Goal: Information Seeking & Learning: Learn about a topic

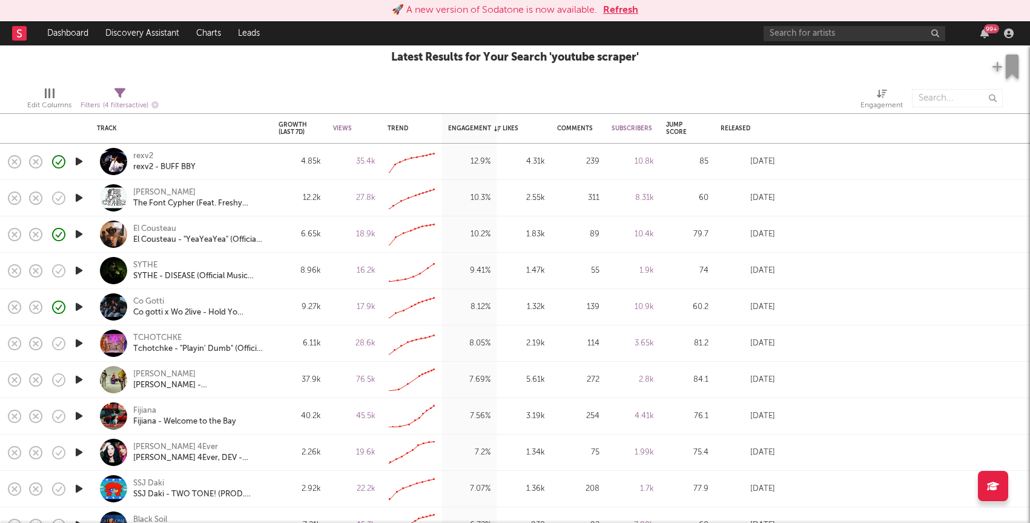
click at [611, 10] on button "Refresh" at bounding box center [620, 10] width 35 height 15
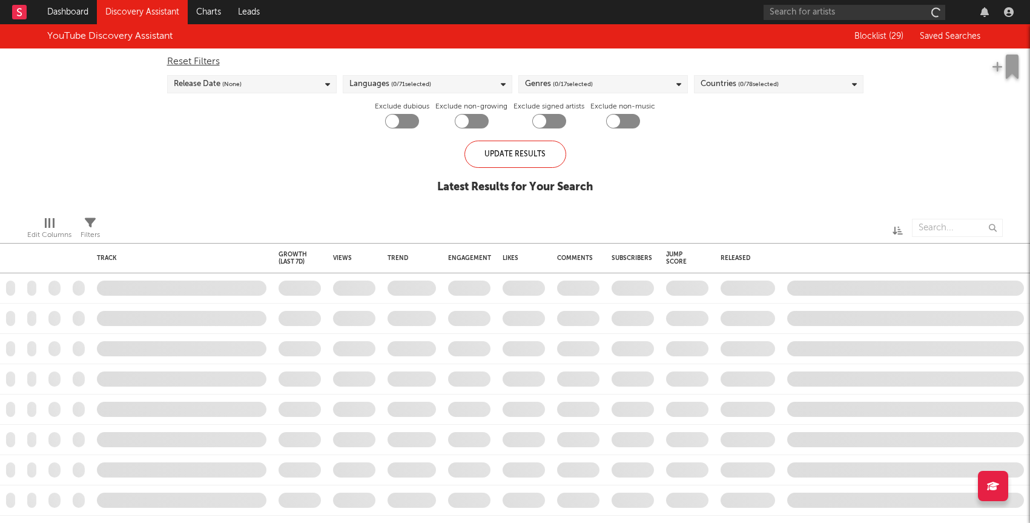
checkbox input "true"
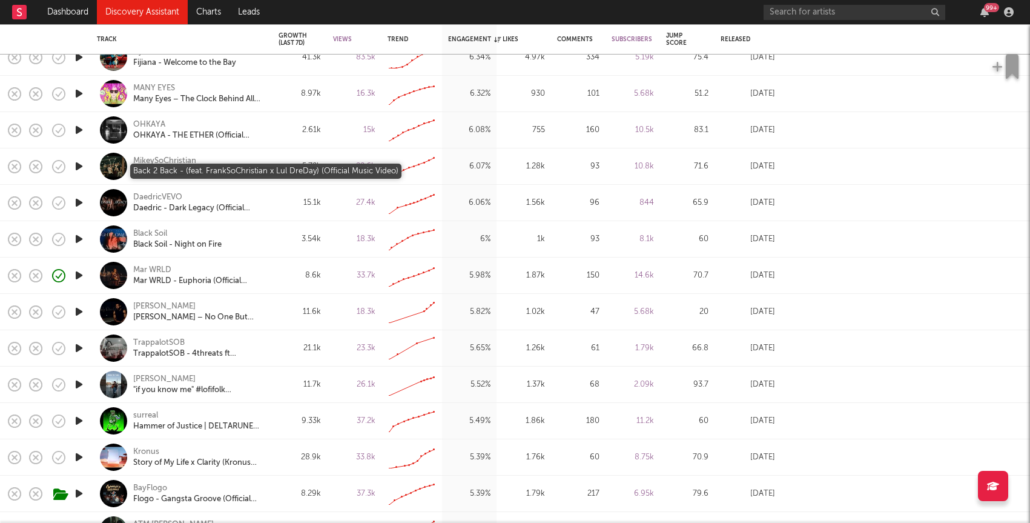
click at [167, 173] on div "Back 2 Back - (feat. FrankSoChristian x Lul DreDay) (Official Music Video)" at bounding box center [198, 172] width 130 height 11
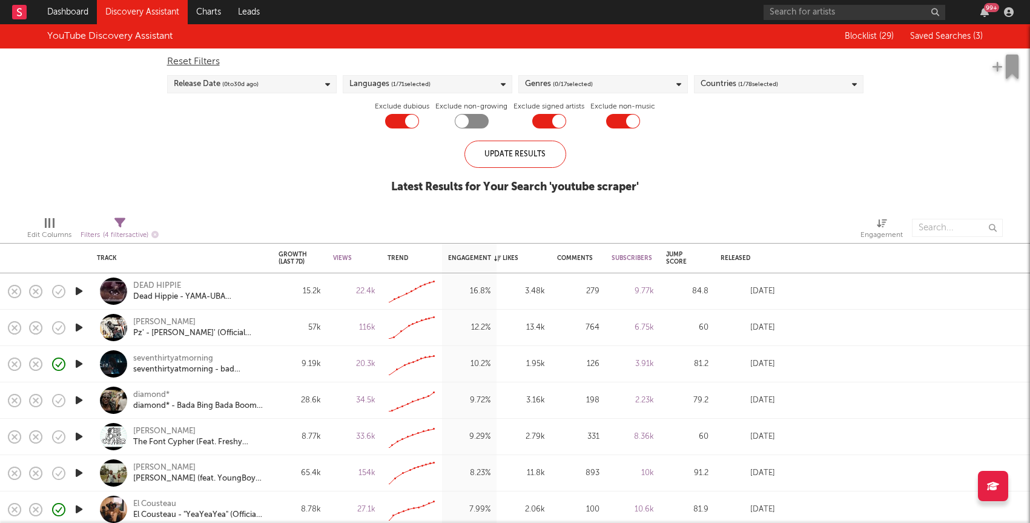
click at [154, 14] on link "Discovery Assistant" at bounding box center [142, 12] width 91 height 24
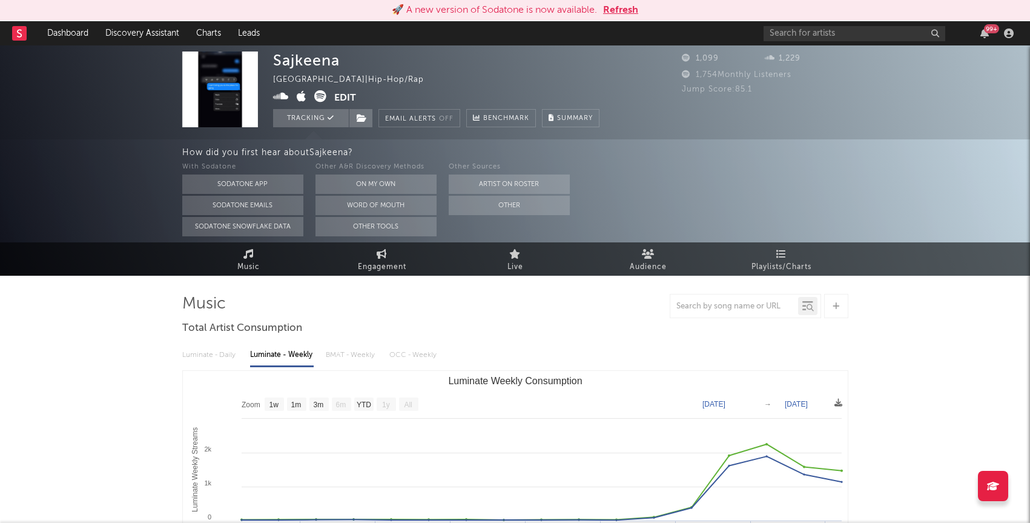
select select "1w"
click at [170, 37] on link "Discovery Assistant" at bounding box center [142, 33] width 91 height 24
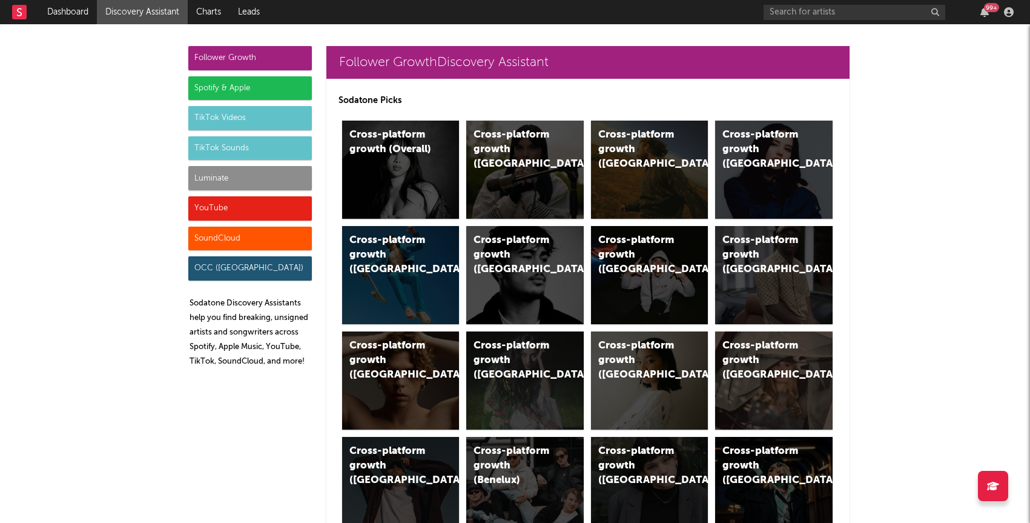
click at [286, 172] on div "Luminate" at bounding box center [250, 178] width 124 height 24
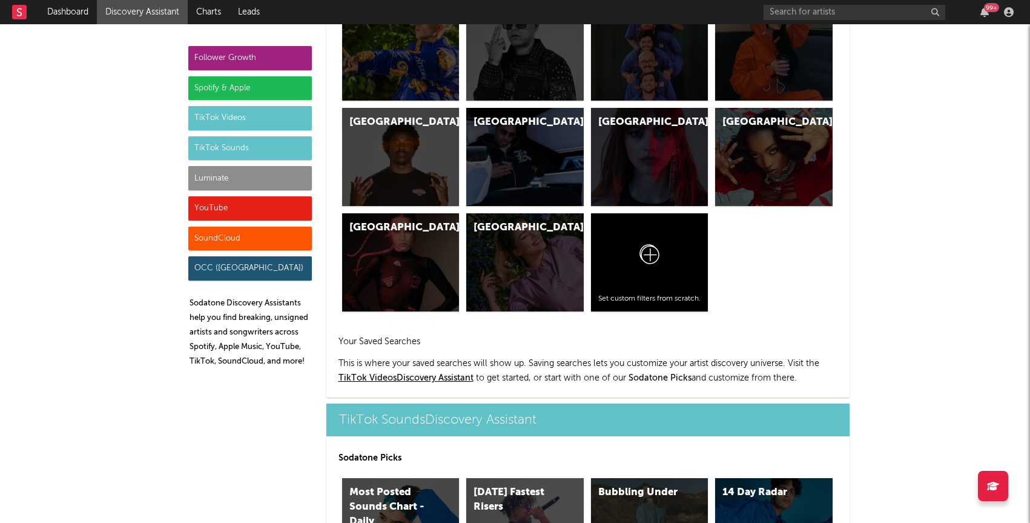
scroll to position [5377, 0]
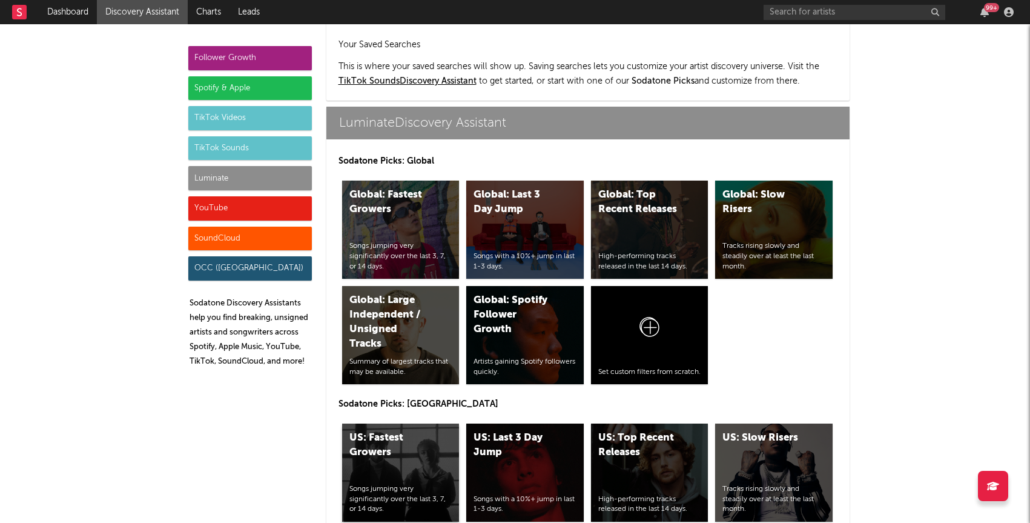
click at [396, 431] on div "US: Fastest Growers" at bounding box center [391, 445] width 82 height 29
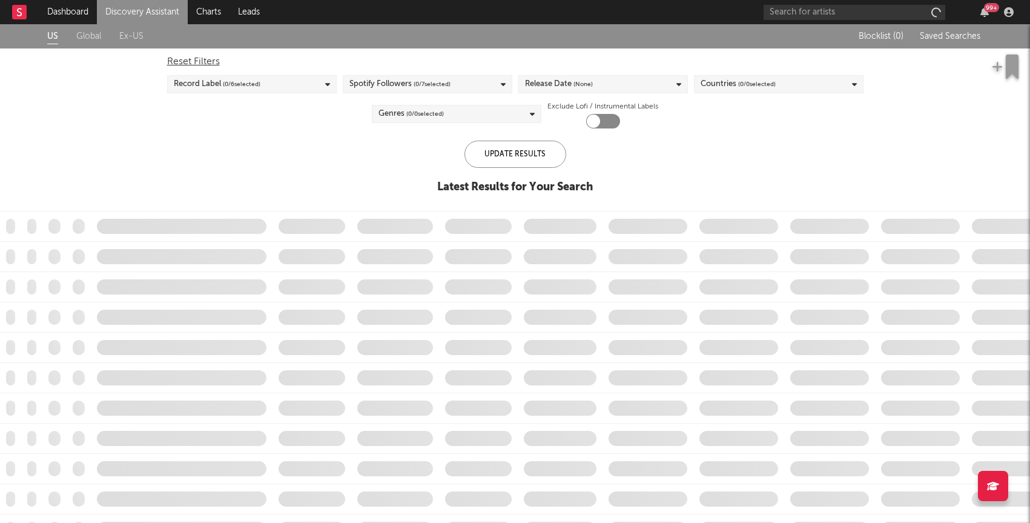
checkbox input "true"
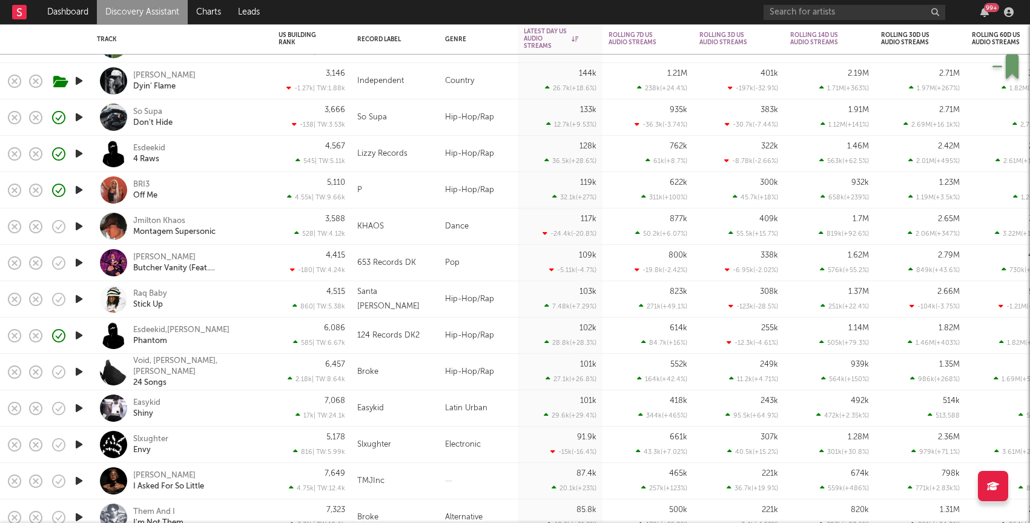
click at [231, 405] on div "Easykid Shiny" at bounding box center [198, 408] width 130 height 22
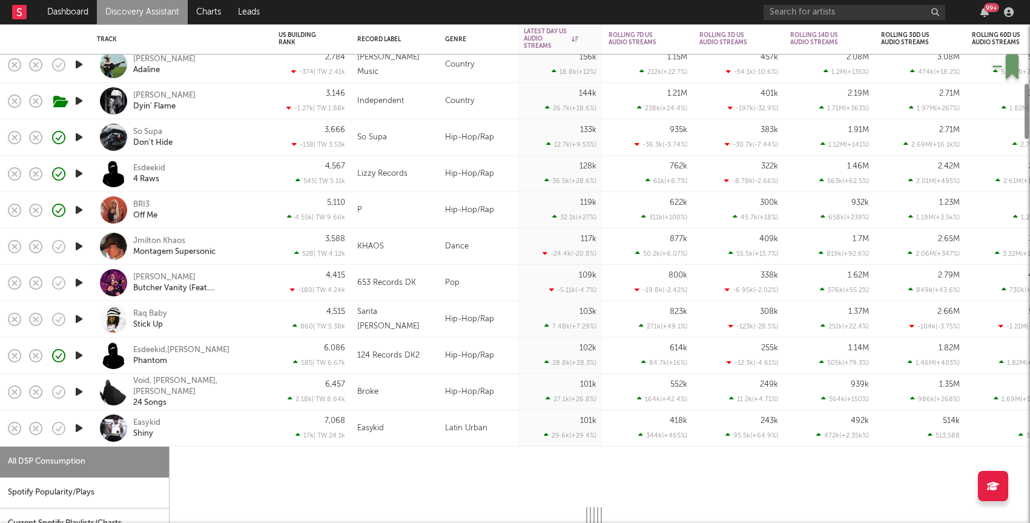
select select "1w"
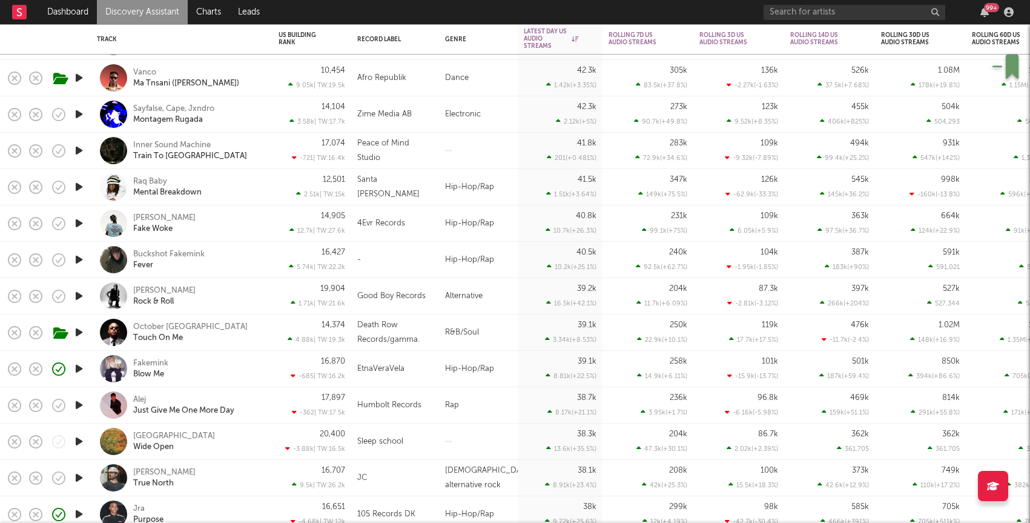
click at [277, 406] on div "17,897 -362 | TW: 17.5k" at bounding box center [312, 405] width 79 height 36
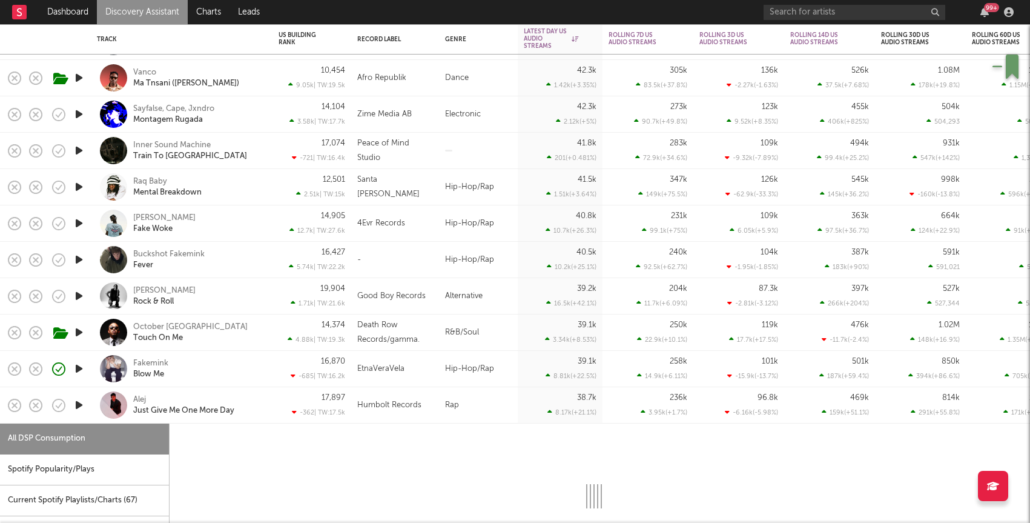
select select "6m"
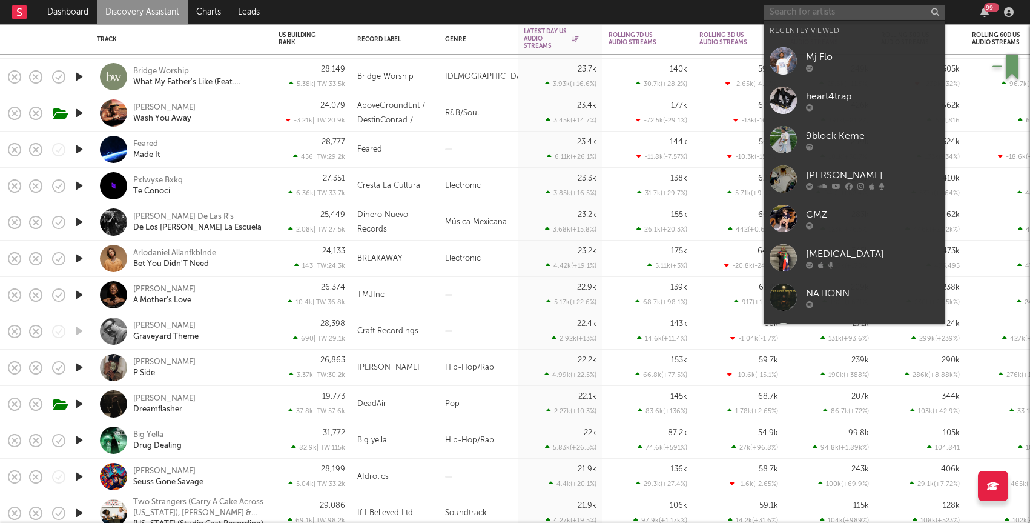
click at [860, 10] on input "text" at bounding box center [855, 12] width 182 height 15
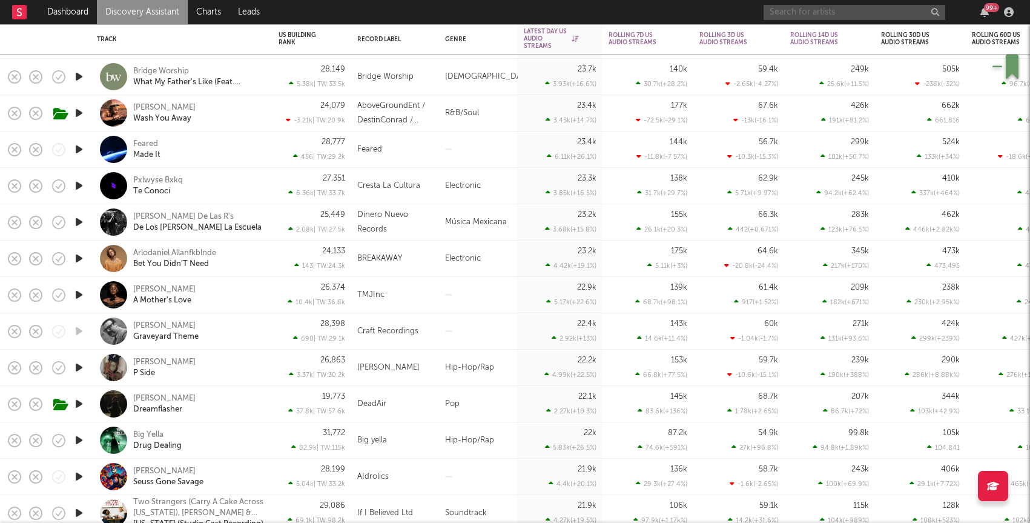
click at [783, 8] on input "text" at bounding box center [855, 12] width 182 height 15
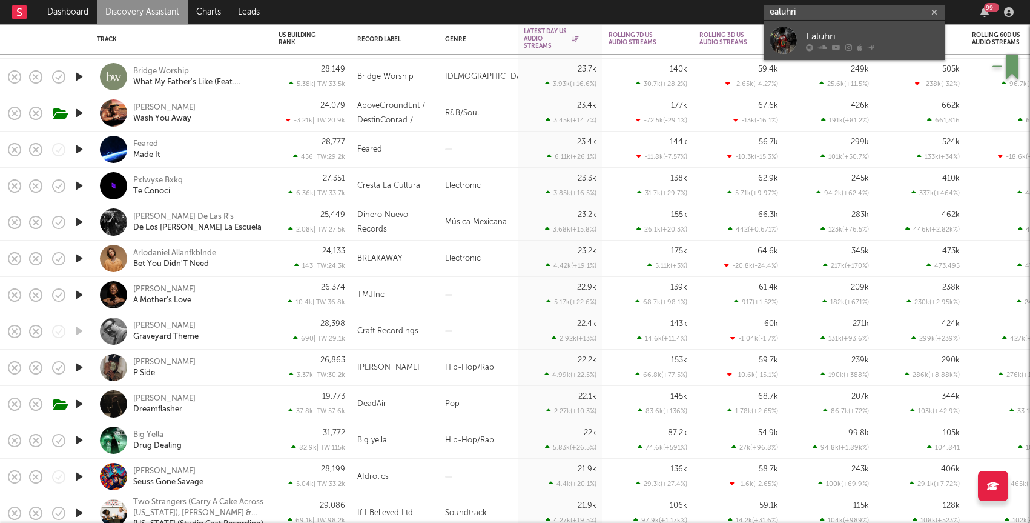
type input "ealuhri"
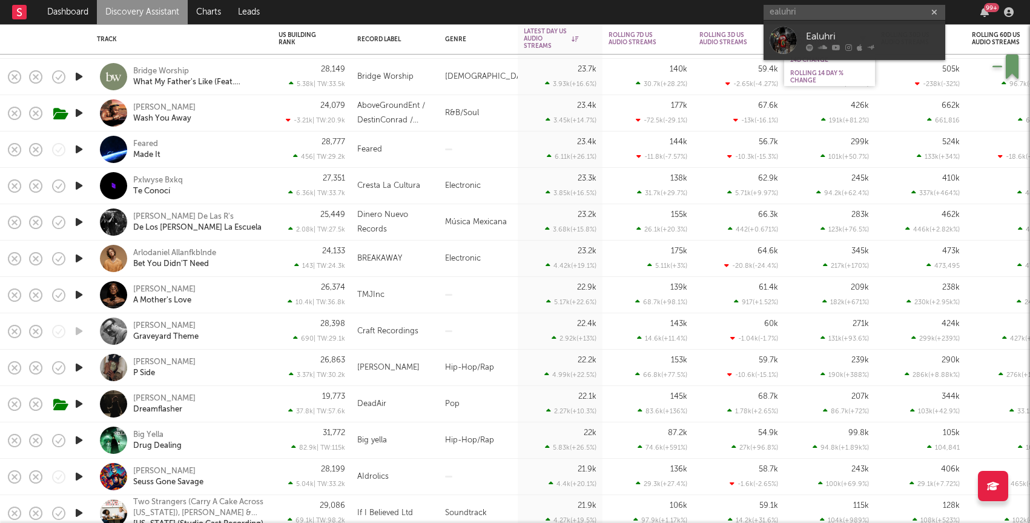
click at [831, 35] on div "Ealuhri" at bounding box center [872, 36] width 133 height 15
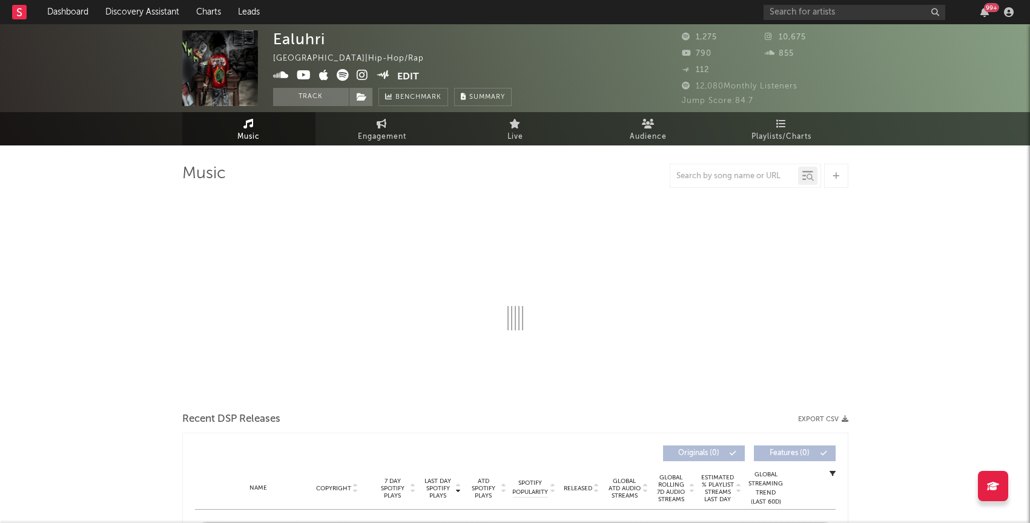
select select "6m"
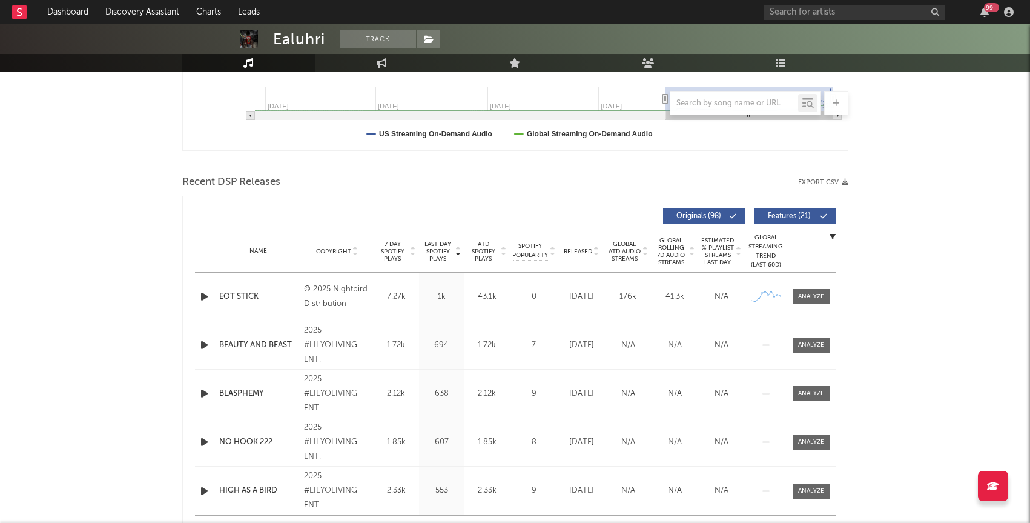
scroll to position [338, 0]
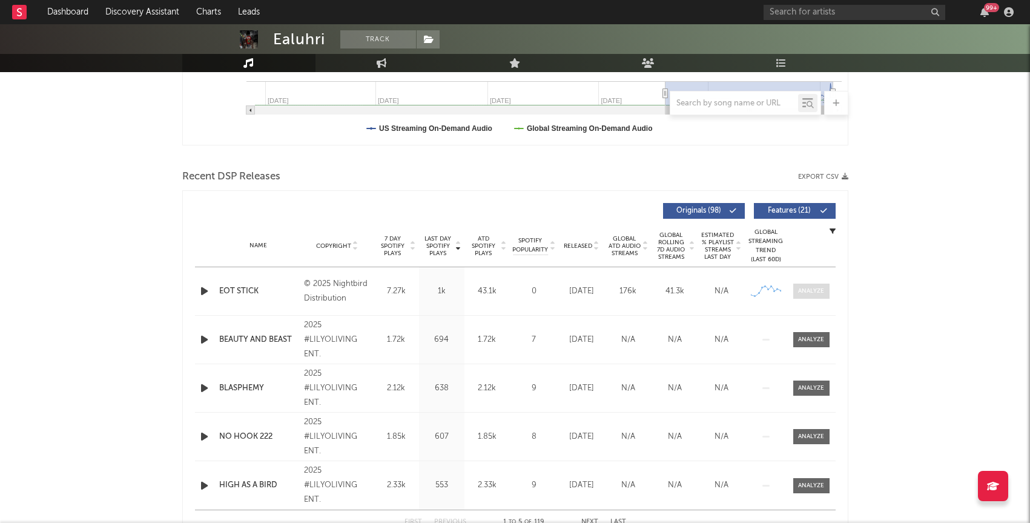
click at [801, 293] on div at bounding box center [811, 291] width 26 height 9
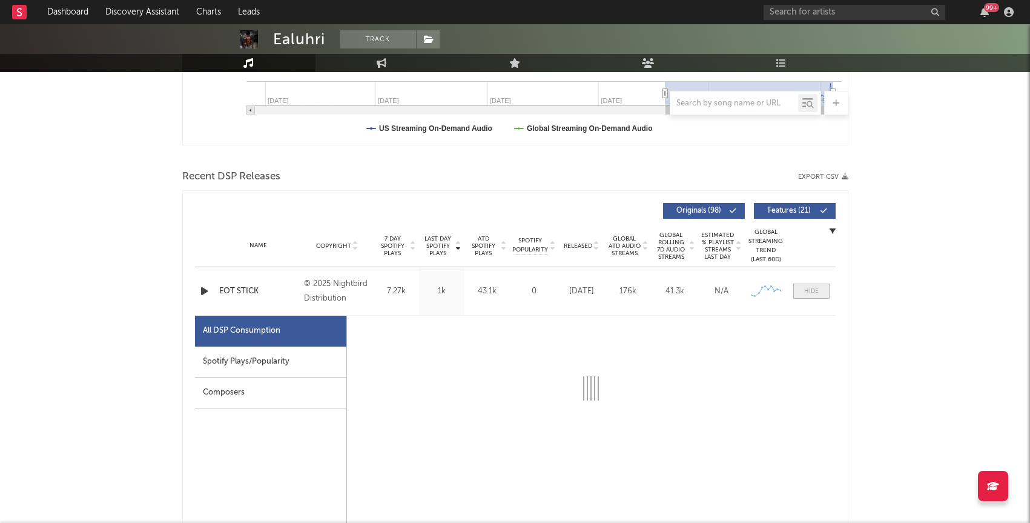
select select "1w"
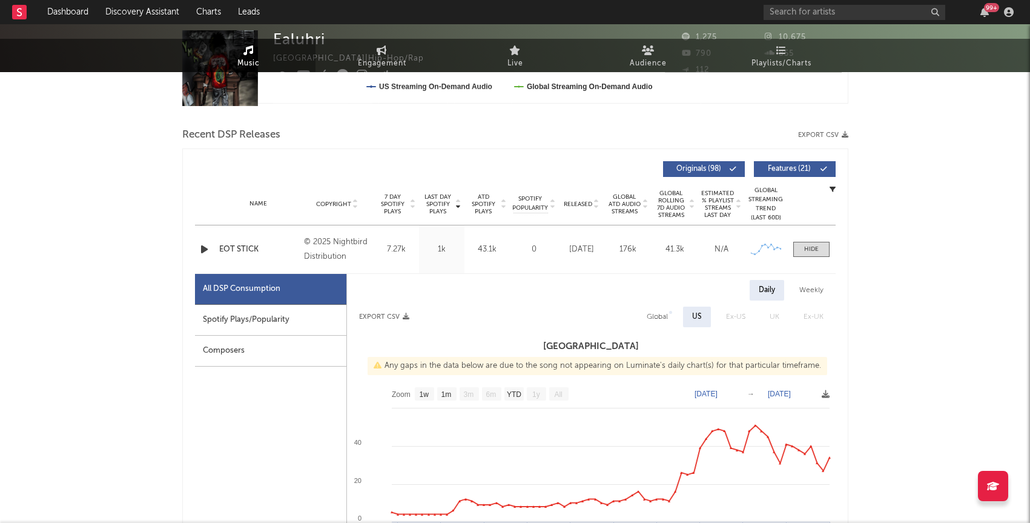
scroll to position [0, 0]
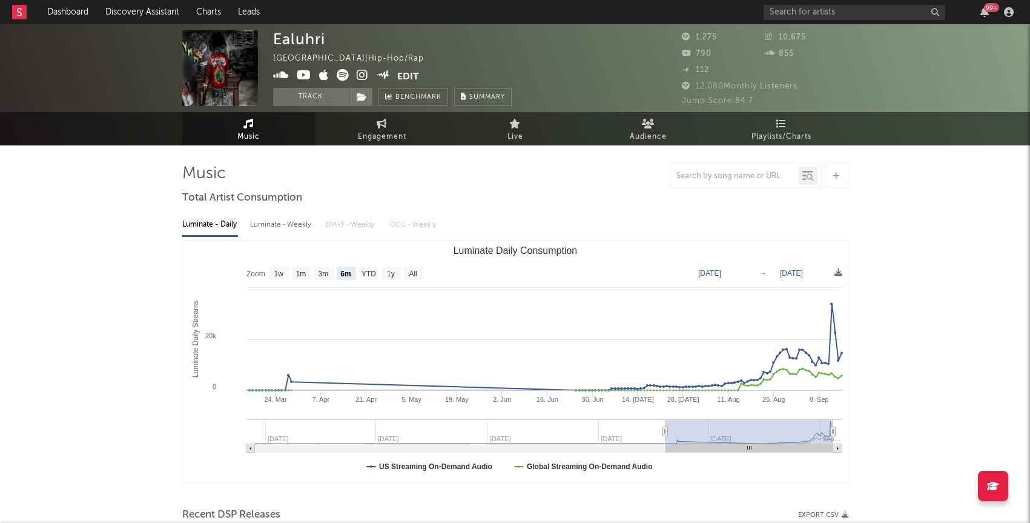
click at [365, 74] on icon at bounding box center [363, 75] width 12 height 12
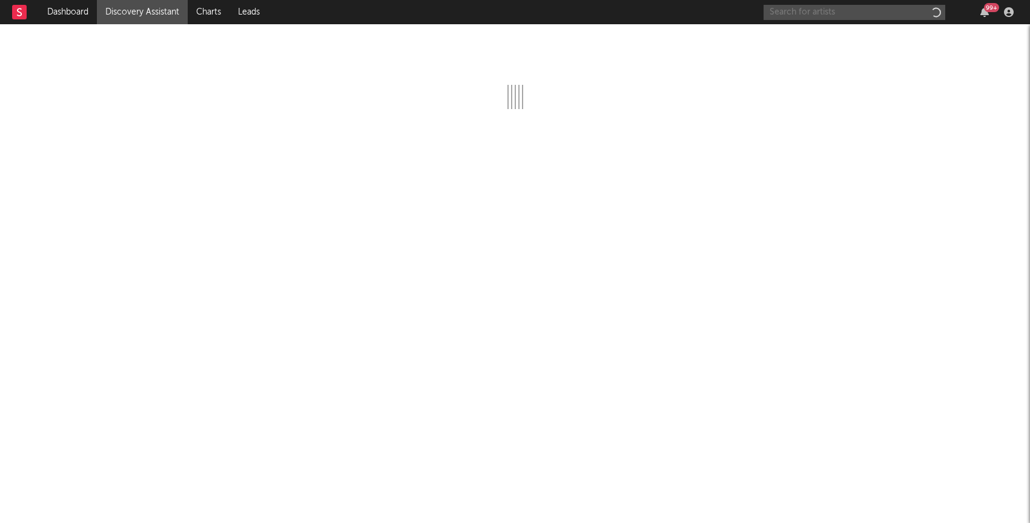
click at [861, 10] on input "text" at bounding box center [855, 12] width 182 height 15
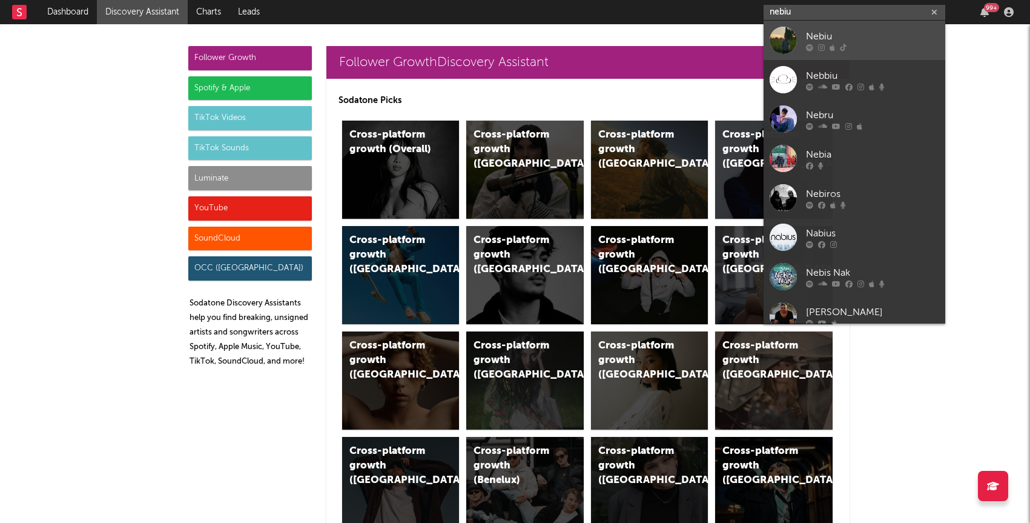
type input "nebiu"
click at [853, 35] on div "Nebiu" at bounding box center [872, 36] width 133 height 15
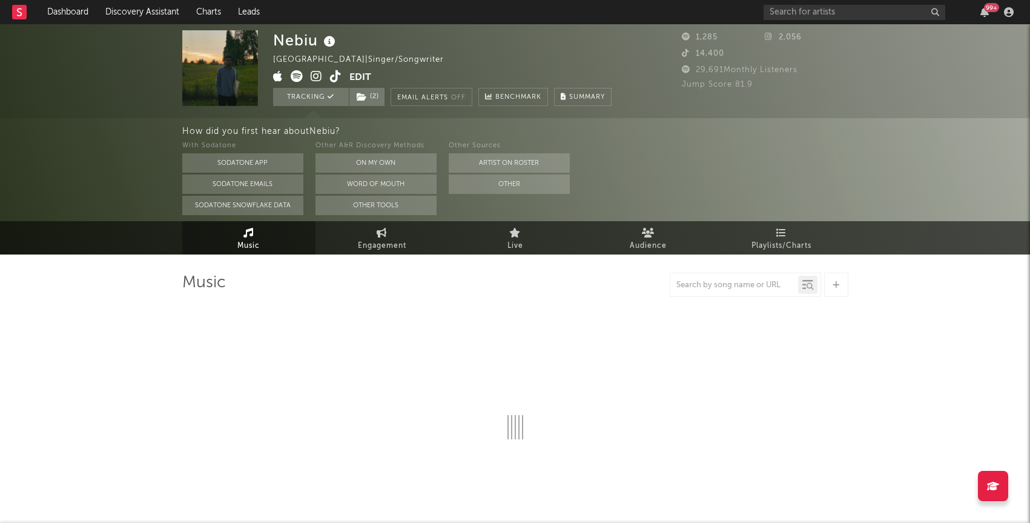
select select "1w"
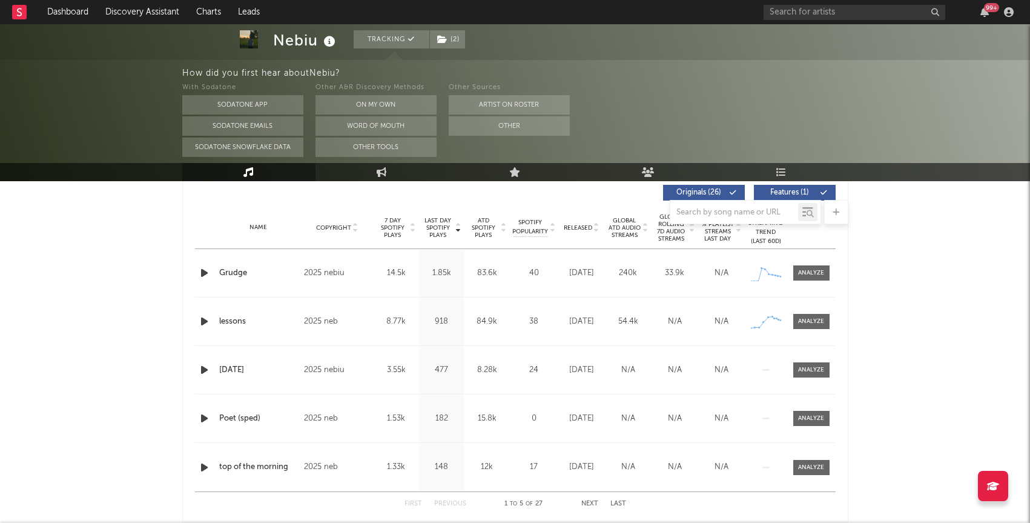
scroll to position [466, 0]
click at [808, 266] on span at bounding box center [812, 271] width 36 height 15
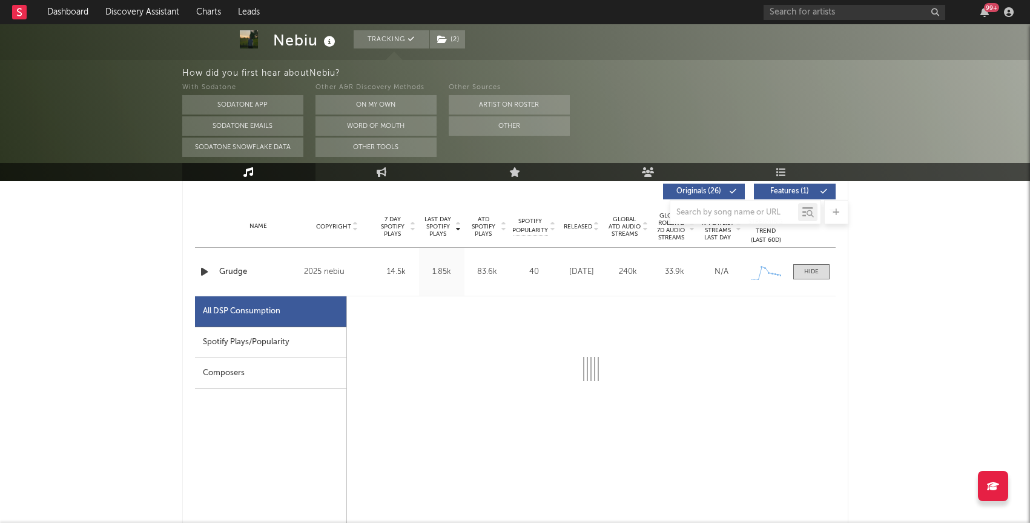
select select "1w"
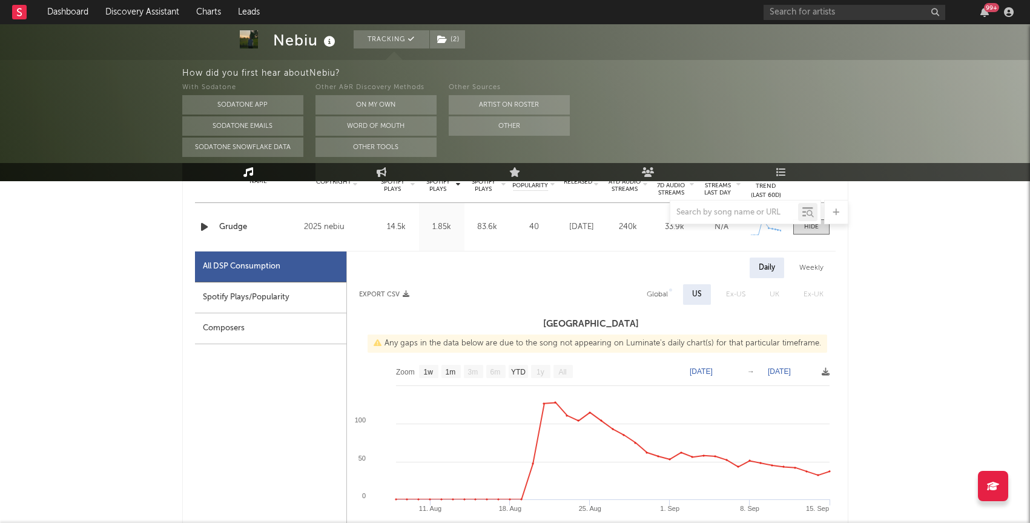
scroll to position [0, 0]
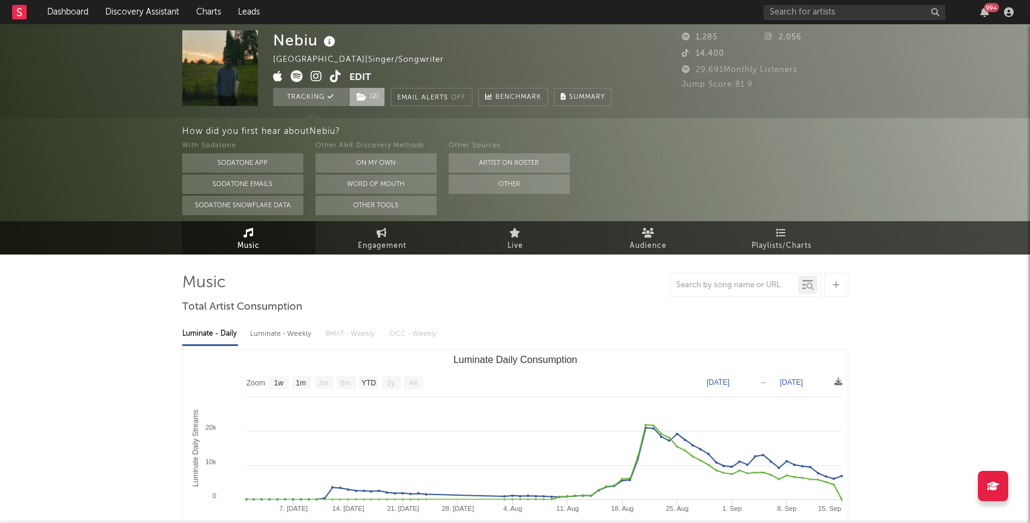
click at [369, 98] on span "( 2 )" at bounding box center [367, 97] width 36 height 18
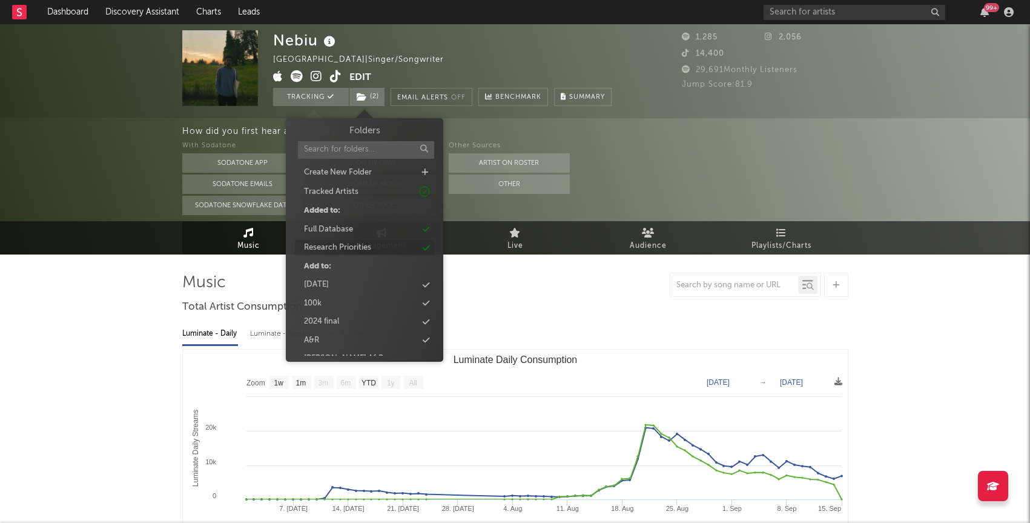
click at [374, 246] on div "Research Priorities" at bounding box center [364, 248] width 139 height 16
